Goal: Task Accomplishment & Management: Complete application form

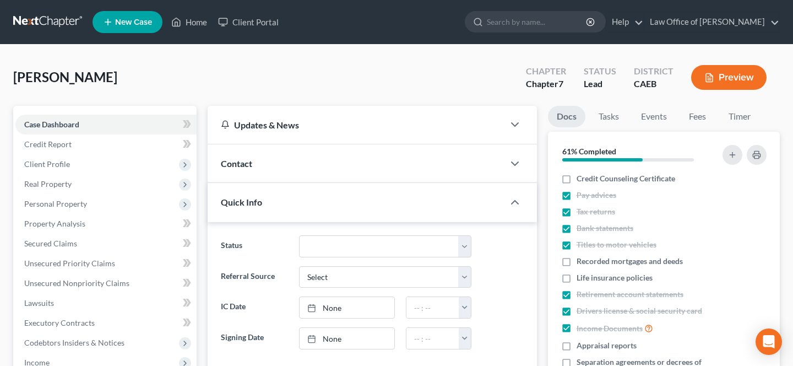
click at [704, 80] on icon "button" at bounding box center [709, 78] width 10 height 10
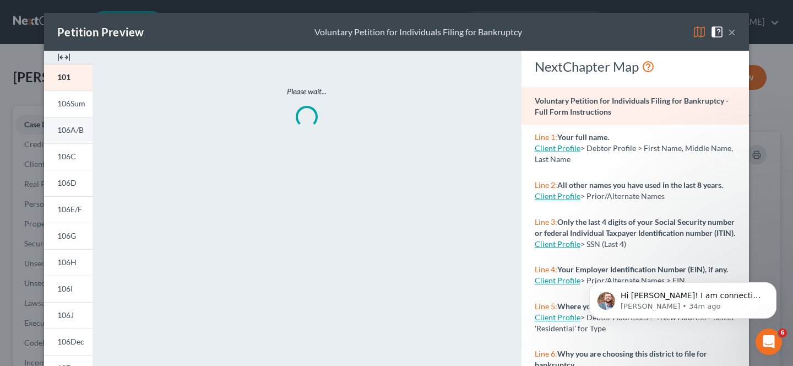
click at [68, 127] on span "106A/B" at bounding box center [70, 129] width 26 height 9
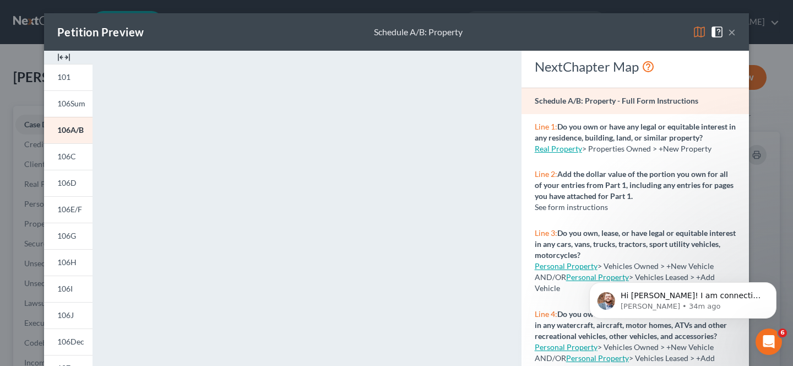
click at [702, 35] on img at bounding box center [699, 31] width 13 height 13
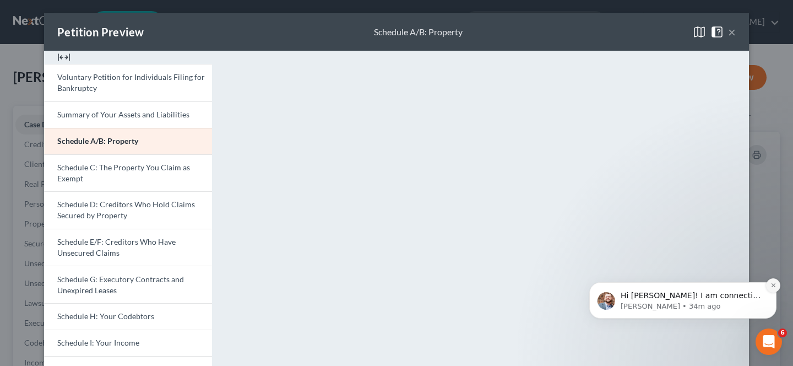
click at [775, 288] on icon "Dismiss notification" at bounding box center [774, 285] width 6 height 6
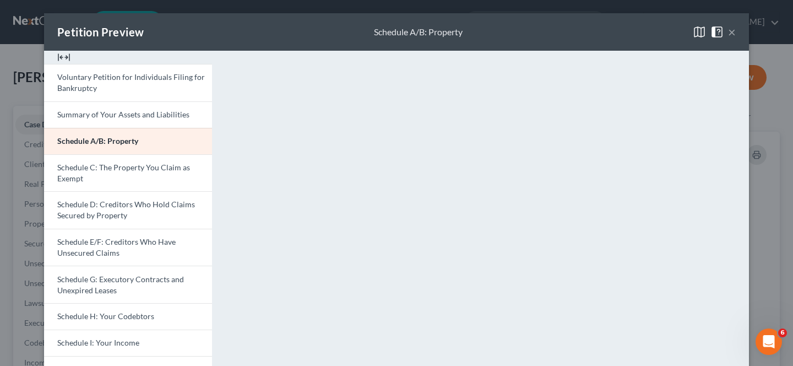
click at [771, 209] on div "Petition Preview Schedule A/B: Property × Voluntary Petition for Individuals Fi…" at bounding box center [396, 183] width 793 height 366
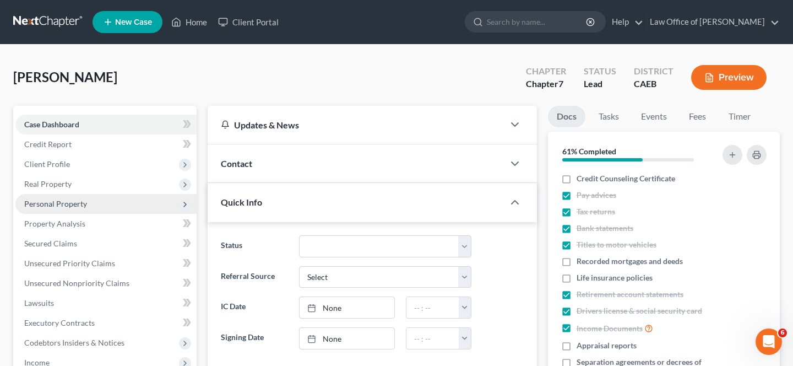
click at [100, 202] on span "Personal Property" at bounding box center [105, 204] width 181 height 20
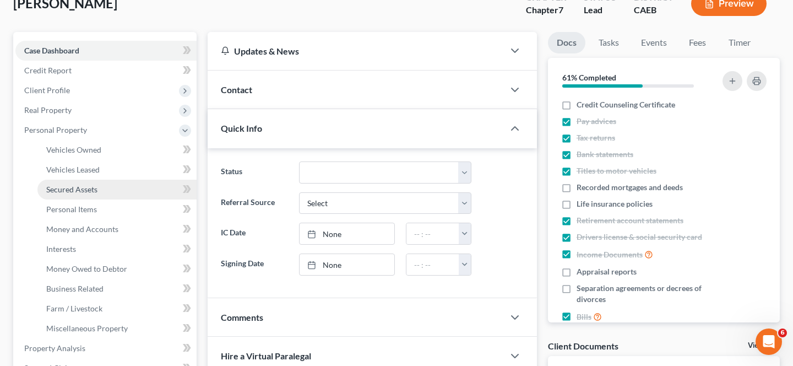
scroll to position [76, 0]
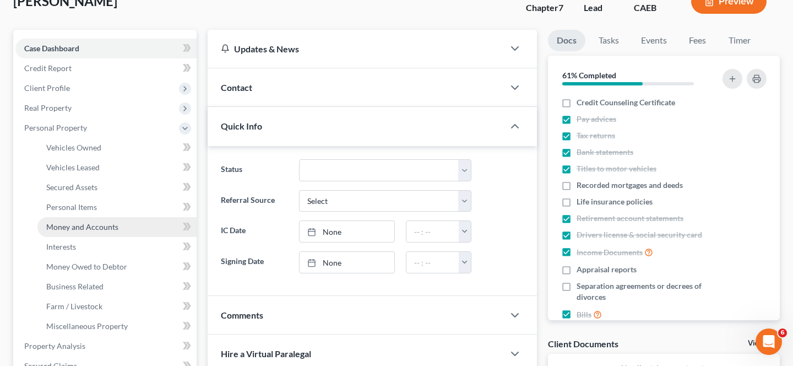
click at [104, 232] on link "Money and Accounts" at bounding box center [116, 227] width 159 height 20
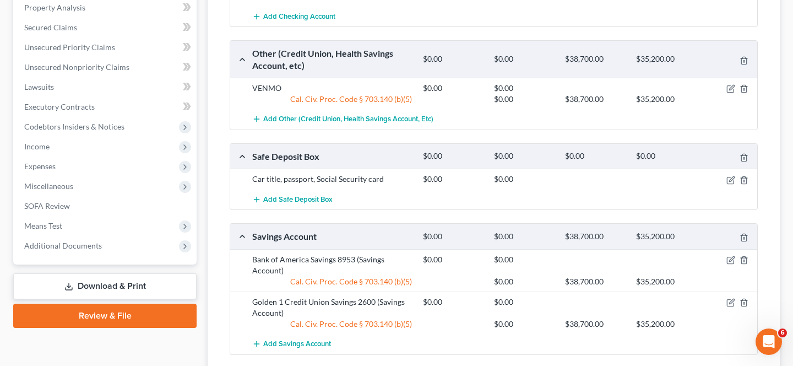
scroll to position [431, 0]
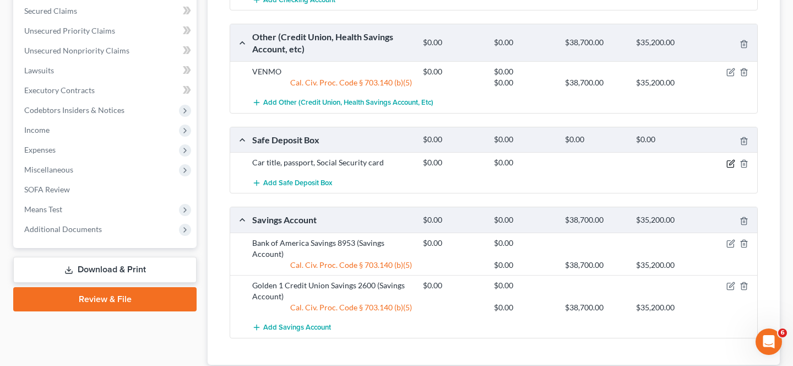
click at [729, 165] on icon "button" at bounding box center [730, 163] width 9 height 9
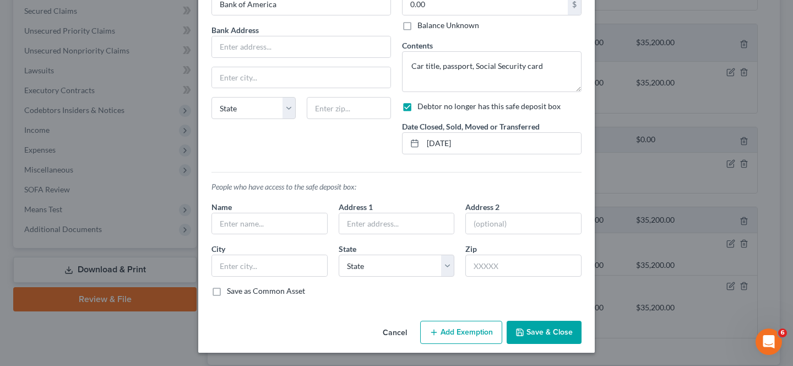
scroll to position [0, 0]
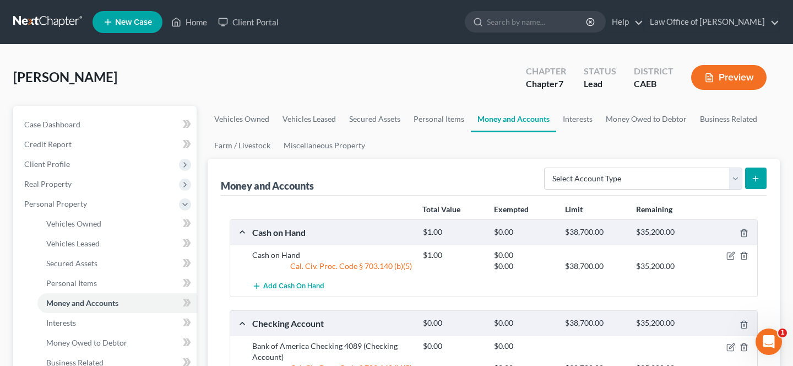
click at [720, 81] on button "Preview" at bounding box center [728, 77] width 75 height 25
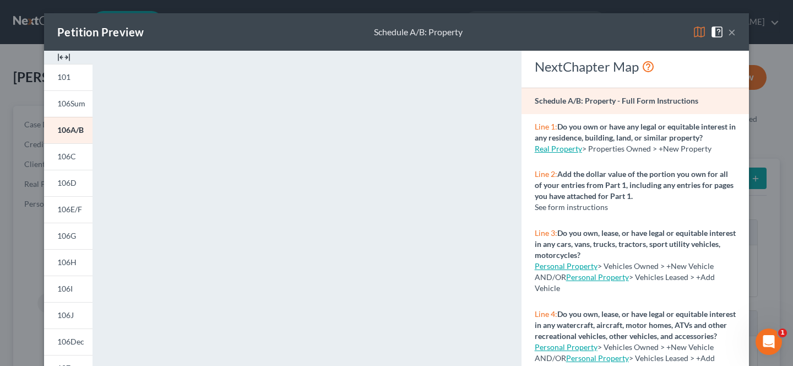
click at [731, 32] on button "×" at bounding box center [732, 31] width 8 height 13
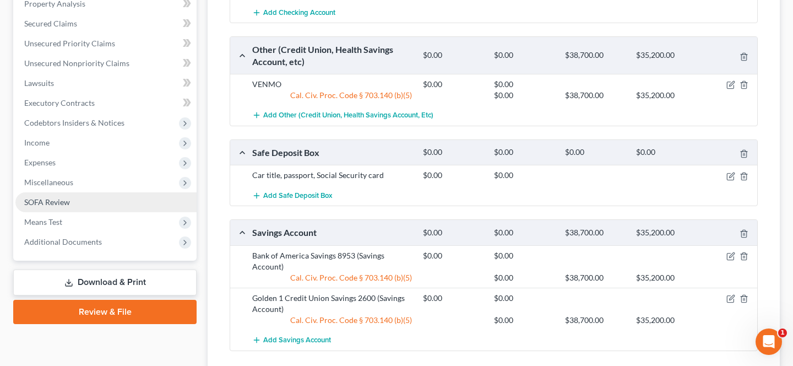
click at [77, 205] on link "SOFA Review" at bounding box center [105, 202] width 181 height 20
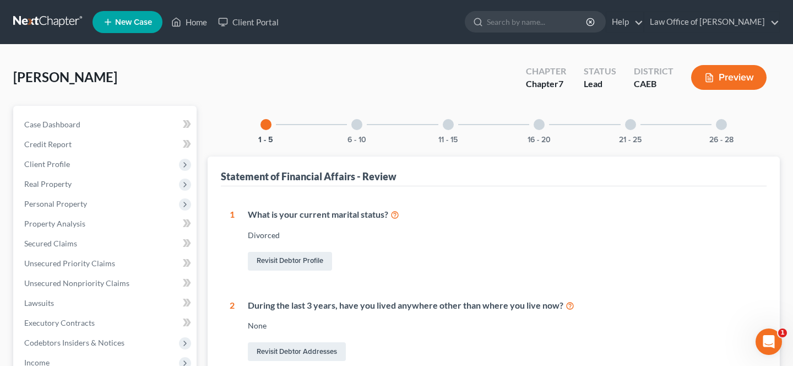
click at [360, 122] on div at bounding box center [356, 124] width 11 height 11
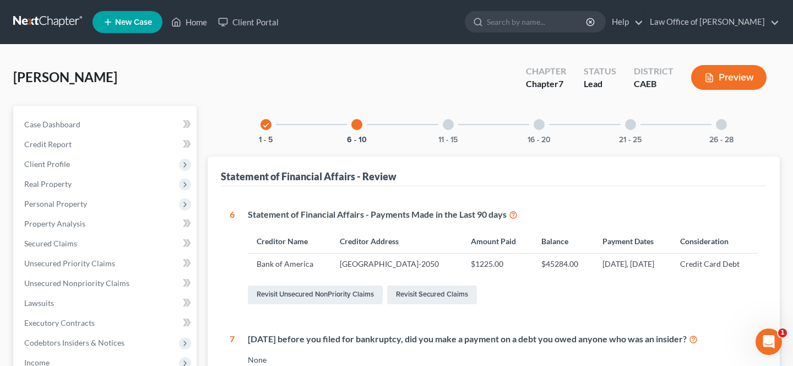
click at [542, 124] on div at bounding box center [539, 124] width 11 height 11
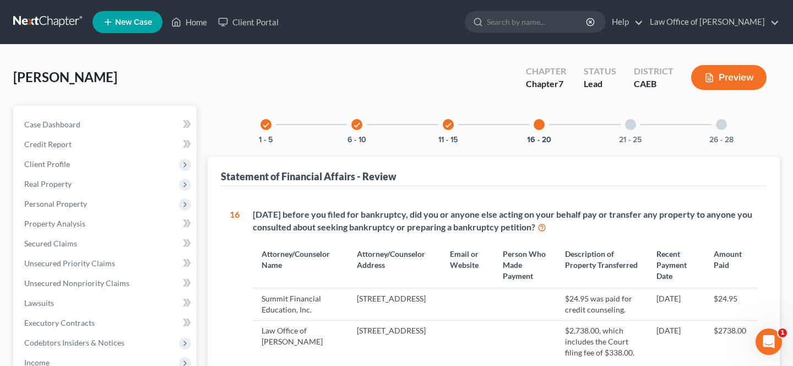
click at [715, 91] on div "Preview" at bounding box center [730, 78] width 97 height 32
click at [715, 78] on button "Preview" at bounding box center [728, 77] width 75 height 25
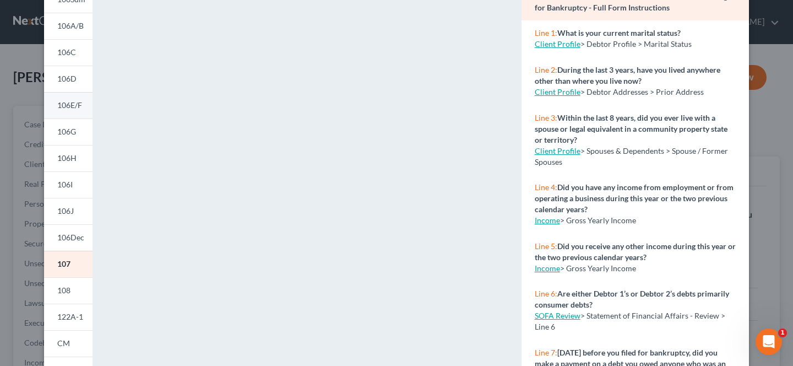
scroll to position [86, 0]
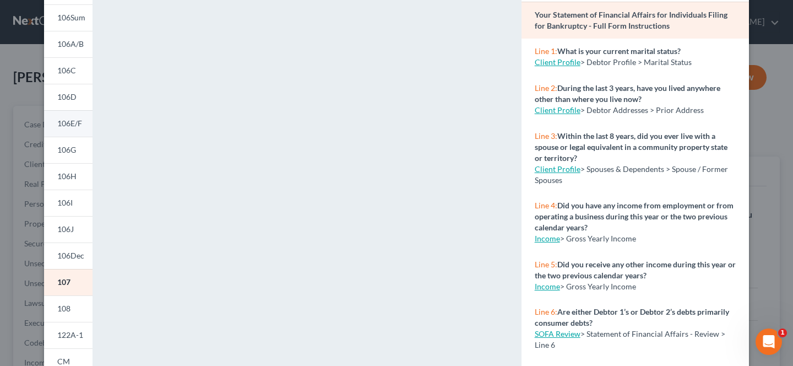
click at [74, 43] on span "106A/B" at bounding box center [70, 43] width 26 height 9
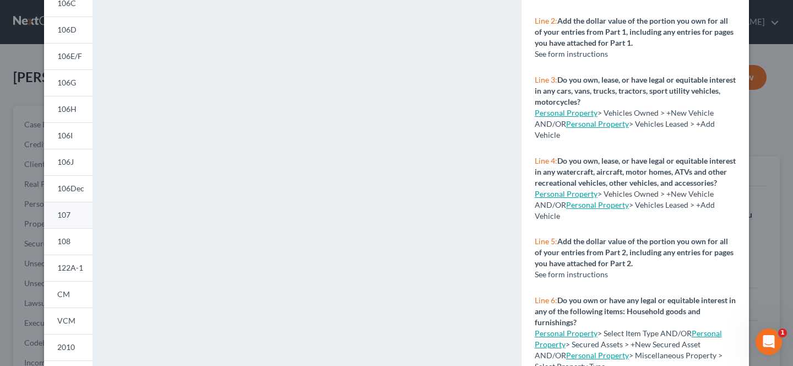
scroll to position [164, 0]
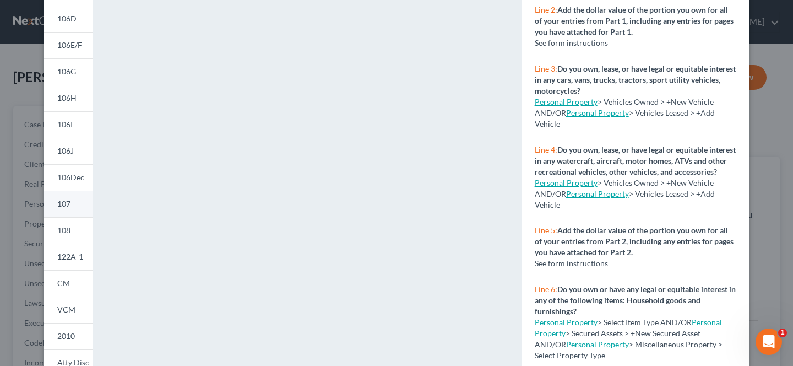
click at [70, 204] on link "107" at bounding box center [68, 204] width 48 height 26
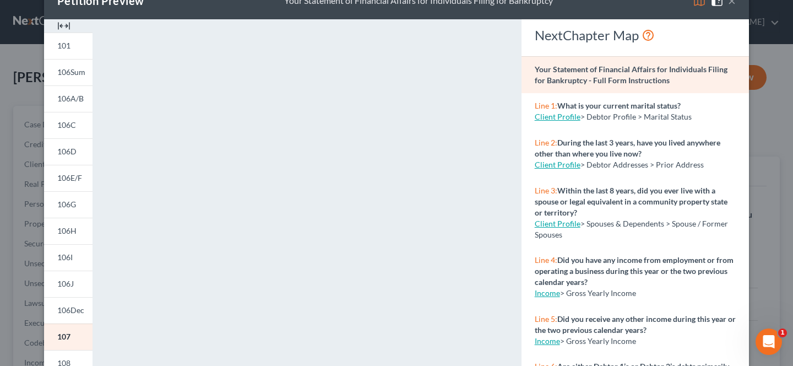
scroll to position [0, 0]
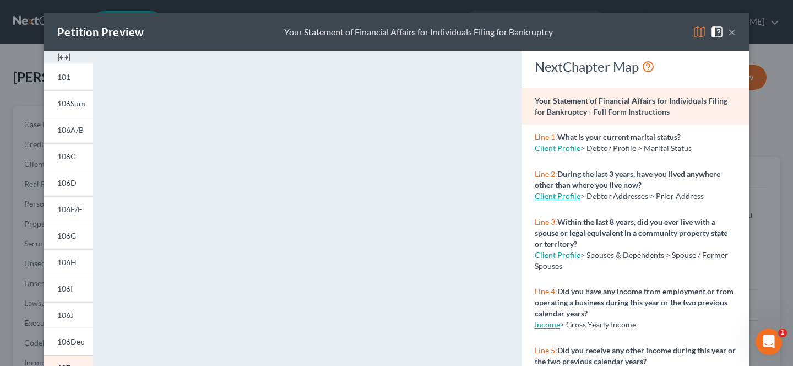
click at [733, 33] on button "×" at bounding box center [732, 31] width 8 height 13
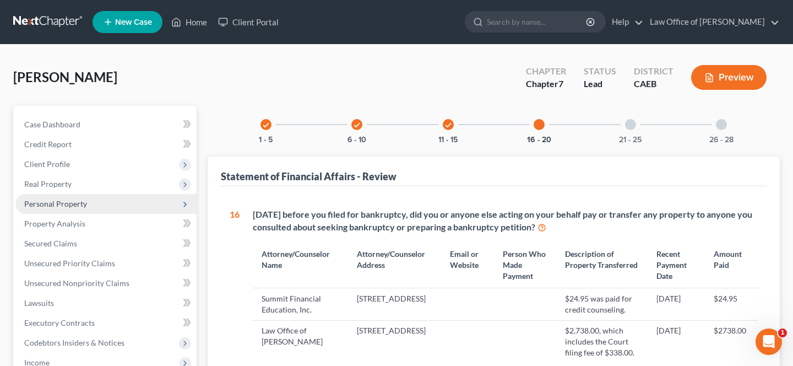
click at [89, 205] on span "Personal Property" at bounding box center [105, 204] width 181 height 20
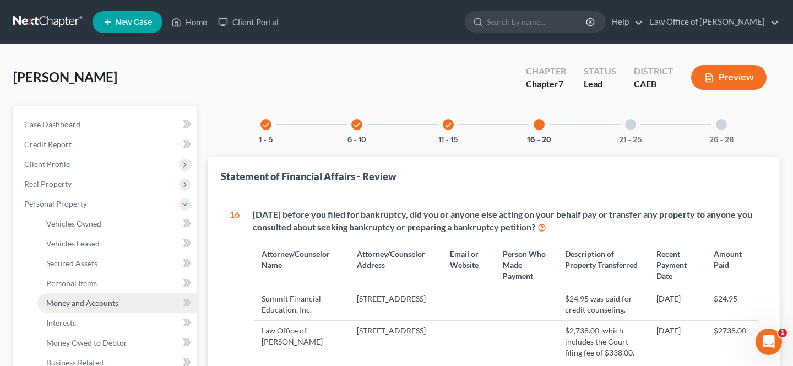
click at [104, 305] on span "Money and Accounts" at bounding box center [82, 302] width 72 height 9
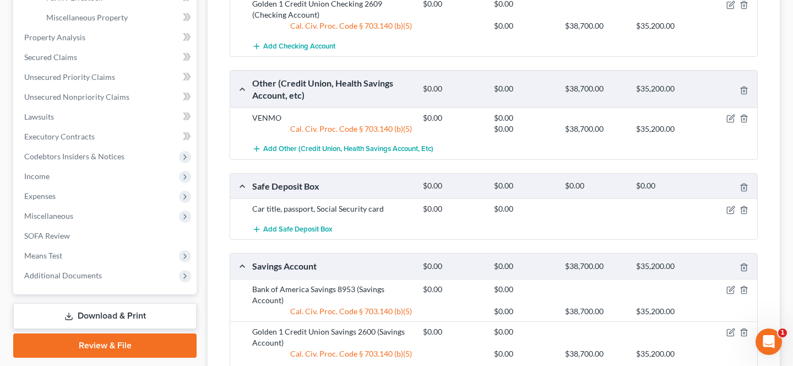
scroll to position [383, 0]
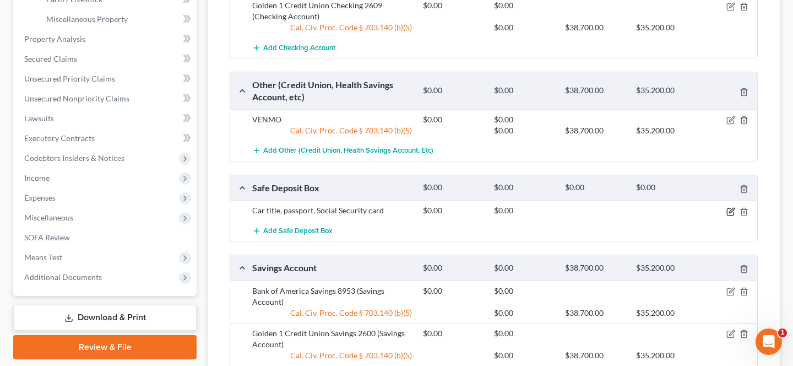
click at [729, 212] on icon "button" at bounding box center [731, 210] width 5 height 5
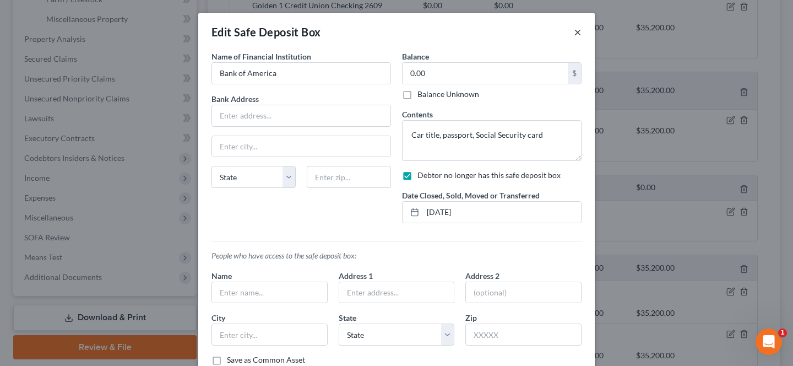
click at [578, 32] on button "×" at bounding box center [578, 31] width 8 height 13
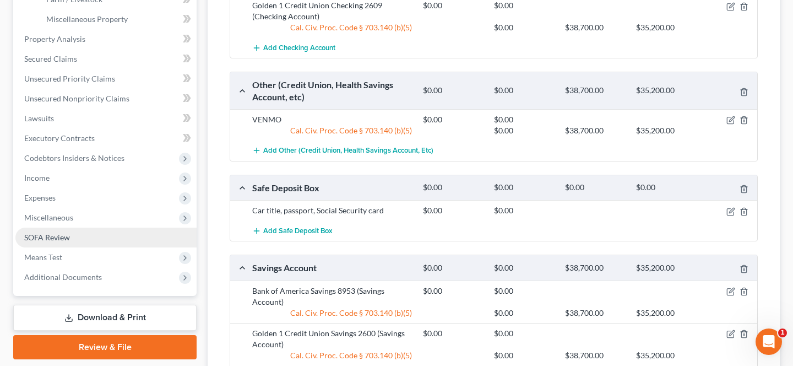
click at [50, 241] on link "SOFA Review" at bounding box center [105, 237] width 181 height 20
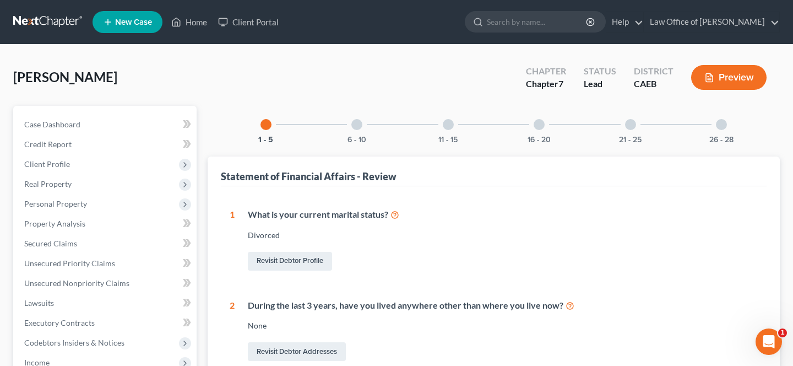
click at [552, 124] on div "16 - 20" at bounding box center [538, 124] width 37 height 37
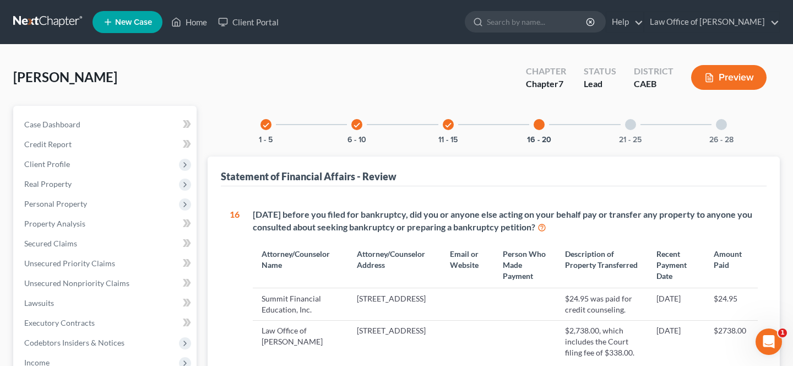
click at [641, 128] on div "21 - 25" at bounding box center [630, 124] width 37 height 37
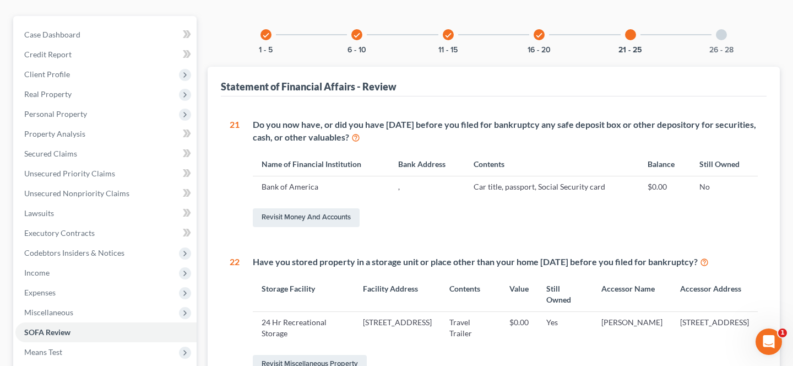
scroll to position [20, 0]
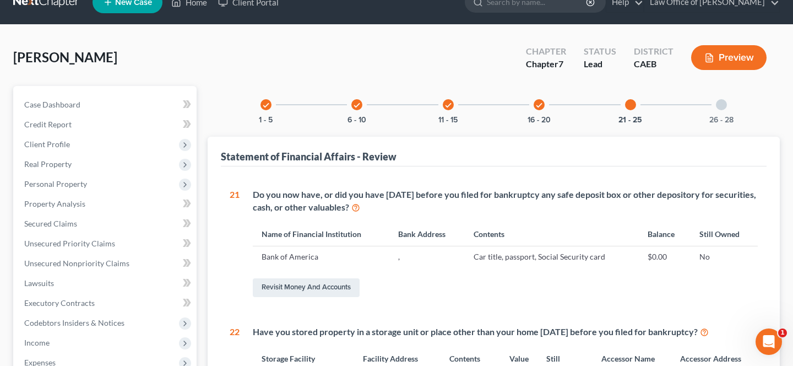
click at [545, 111] on div "check 16 - 20" at bounding box center [538, 104] width 37 height 37
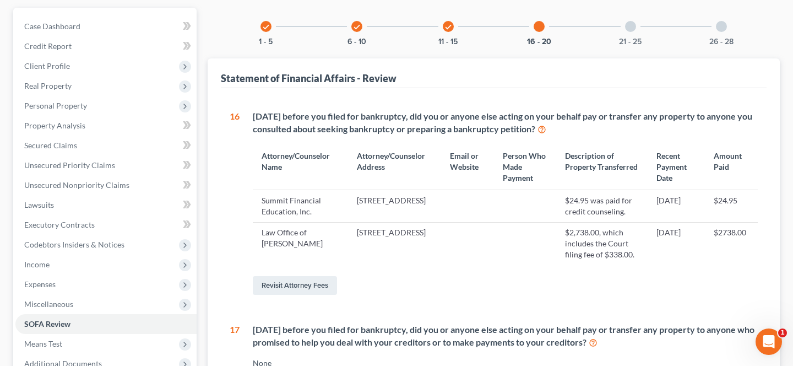
scroll to position [53, 0]
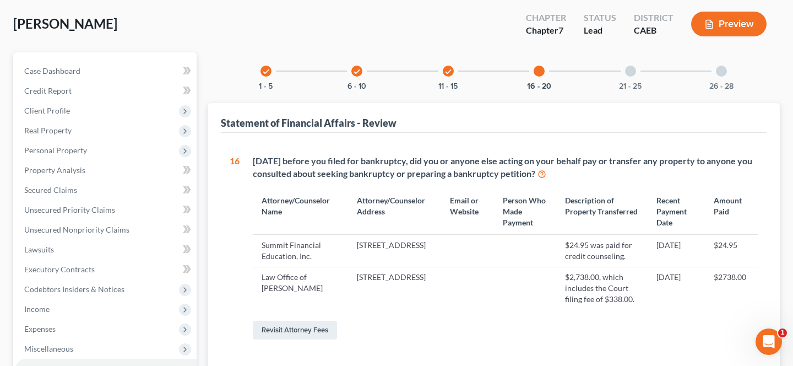
click at [639, 67] on div "21 - 25" at bounding box center [630, 70] width 37 height 37
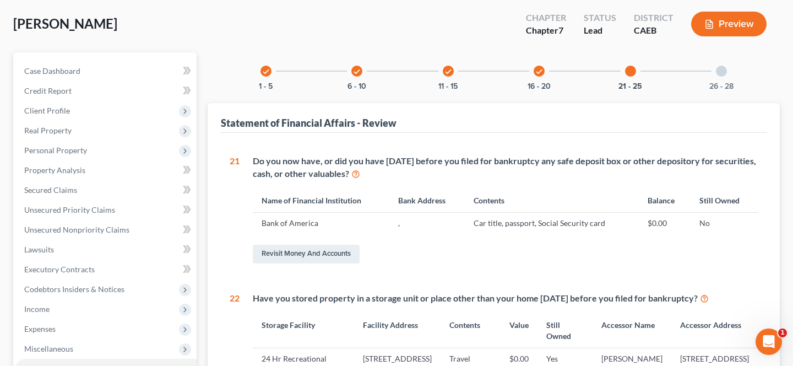
click at [543, 75] on div "check 16 - 20" at bounding box center [538, 70] width 37 height 37
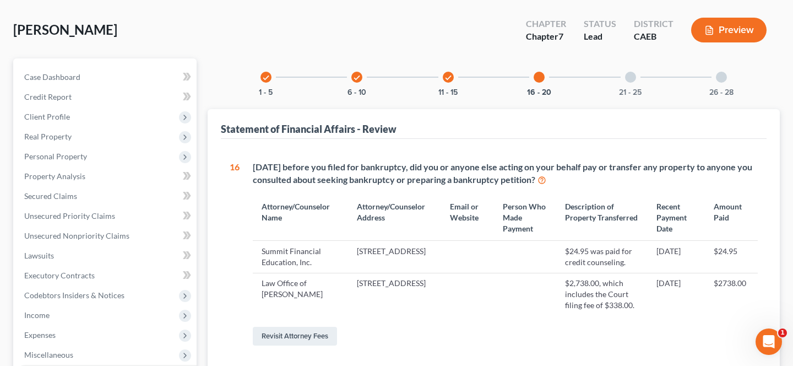
scroll to position [35, 0]
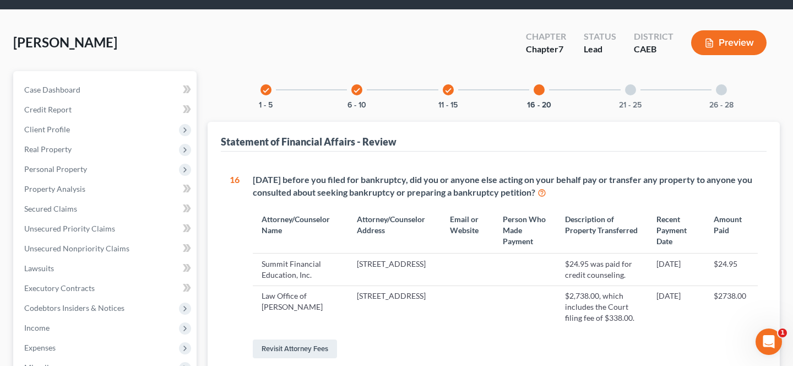
click at [631, 97] on div "21 - 25" at bounding box center [630, 89] width 37 height 37
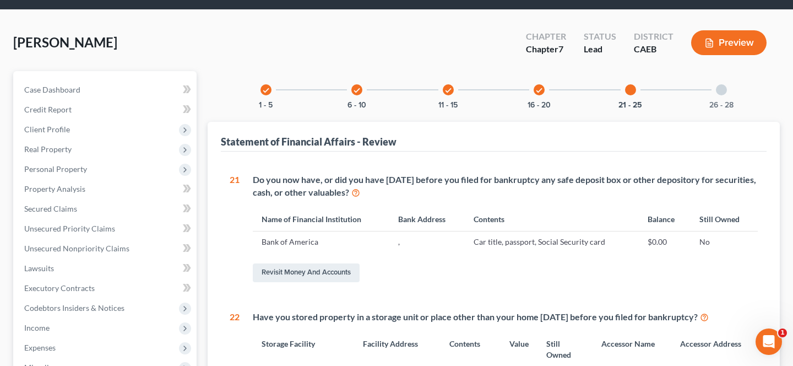
click at [544, 95] on div "check 16 - 20" at bounding box center [538, 89] width 37 height 37
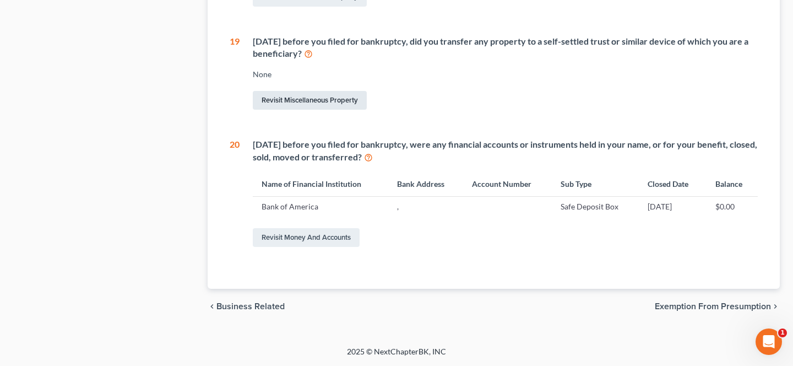
scroll to position [615, 0]
